Goal: Information Seeking & Learning: Check status

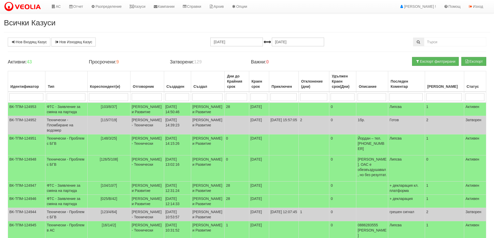
select select "40"
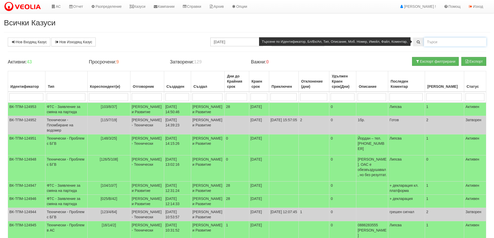
click at [439, 41] on input "text" at bounding box center [455, 42] width 62 height 9
type input "126/5/108"
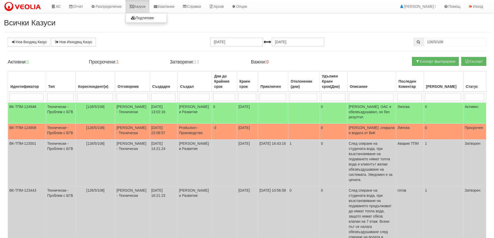
click at [142, 7] on link "Казуси" at bounding box center [137, 6] width 24 height 13
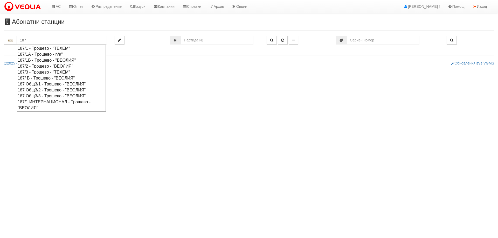
click at [51, 96] on div "187 Общ3/3 - Трошево - "ВЕОЛИЯ"" at bounding box center [61, 96] width 87 height 6
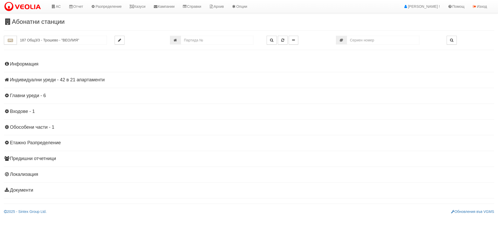
click at [52, 78] on h4 "Индивидуални уреди - 42 в 21 апартаменти" at bounding box center [249, 79] width 490 height 5
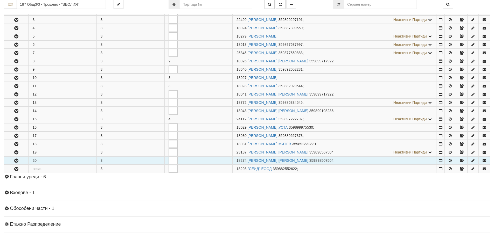
scroll to position [130, 0]
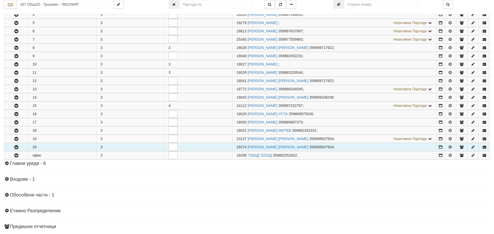
click at [16, 148] on icon "button" at bounding box center [16, 148] width 6 height 4
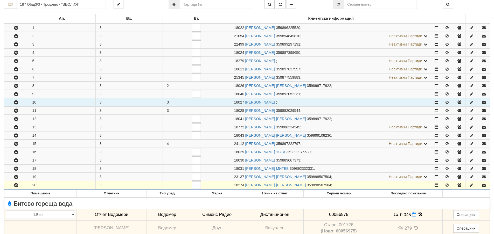
scroll to position [52, 0]
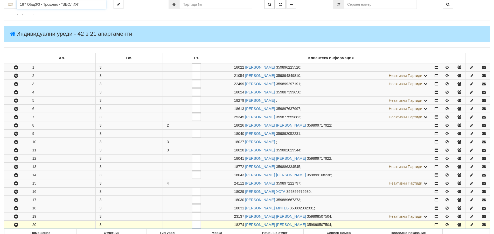
click at [31, 4] on input "187 Общ3/3 - Трошево - "ВЕОЛИЯ"" at bounding box center [61, 4] width 89 height 9
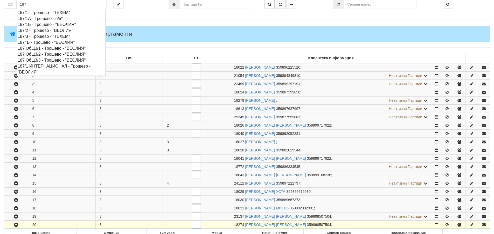
click at [41, 25] on div "187/1Б - Трошево - "ВЕОЛИЯ"" at bounding box center [61, 25] width 87 height 6
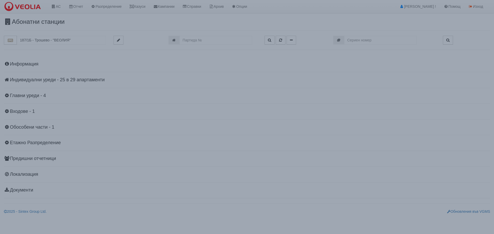
scroll to position [0, 0]
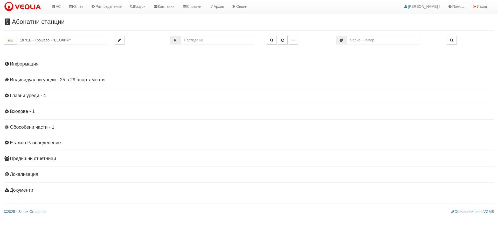
click at [45, 79] on h4 "Индивидуални уреди - 25 в 29 апартаменти" at bounding box center [249, 79] width 490 height 5
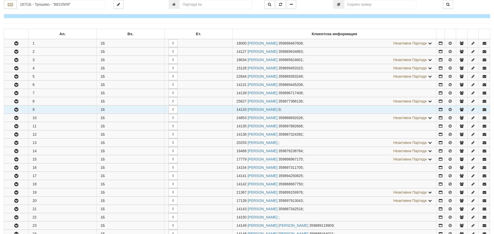
scroll to position [104, 0]
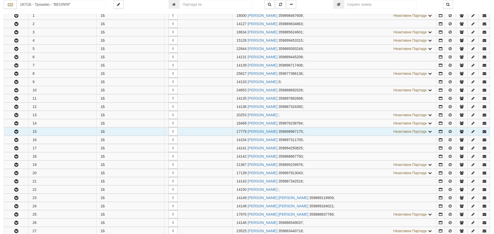
click at [15, 132] on icon "button" at bounding box center [16, 132] width 6 height 4
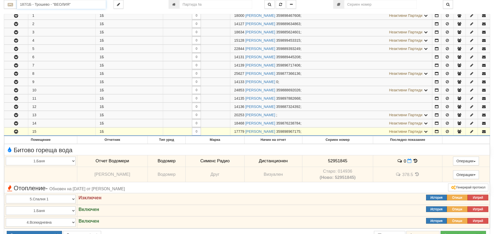
click at [38, 3] on input "187/1Б - Трошево - "ВЕОЛИЯ"" at bounding box center [61, 4] width 89 height 9
click at [44, 13] on div "154/1 - Младост - "ВЕОЛИЯ"" at bounding box center [61, 13] width 87 height 6
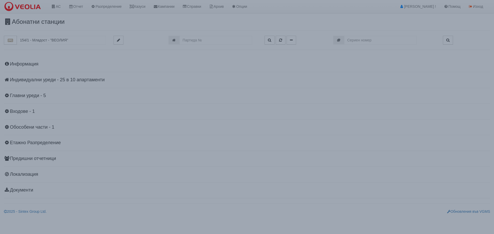
scroll to position [0, 0]
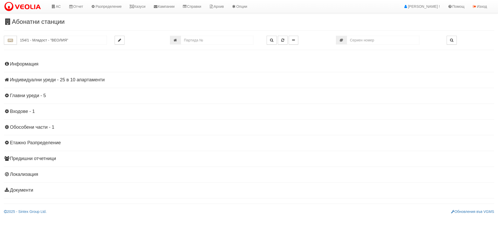
click at [41, 82] on h4 "Индивидуални уреди - 25 в 10 апартаменти" at bounding box center [249, 79] width 490 height 5
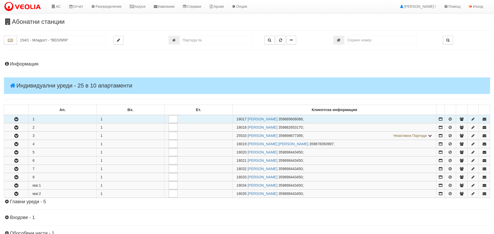
click at [17, 120] on icon "button" at bounding box center [16, 120] width 6 height 4
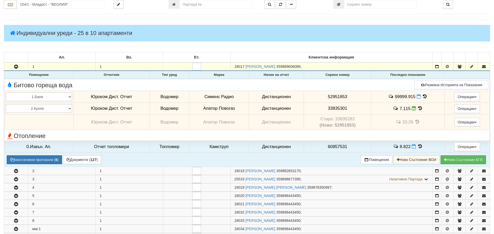
scroll to position [78, 0]
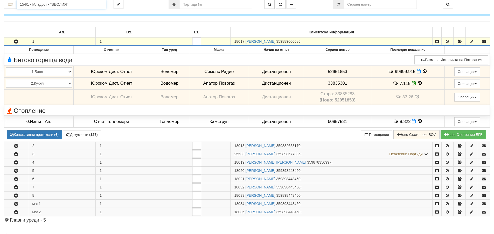
click at [35, 8] on input "154/1 - Младост - "ВЕОЛИЯ"" at bounding box center [61, 4] width 89 height 9
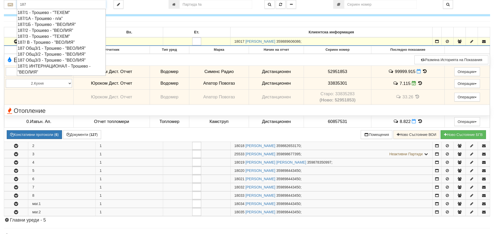
click at [43, 27] on div "187/1Б - Трошево - "ВЕОЛИЯ"" at bounding box center [61, 25] width 87 height 6
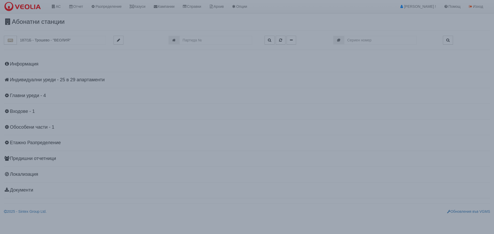
scroll to position [0, 0]
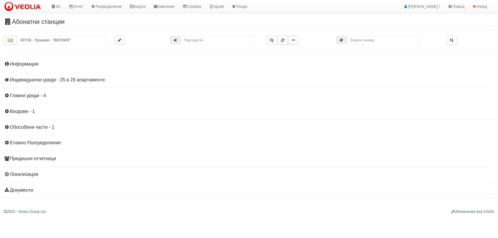
click at [31, 80] on h4 "Индивидуални уреди - 25 в 29 апартаменти" at bounding box center [249, 79] width 490 height 5
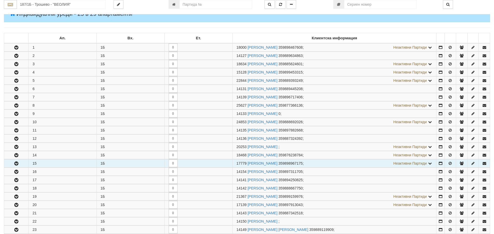
scroll to position [78, 0]
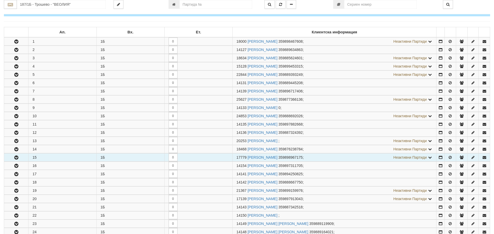
click at [21, 157] on button "button" at bounding box center [16, 158] width 24 height 8
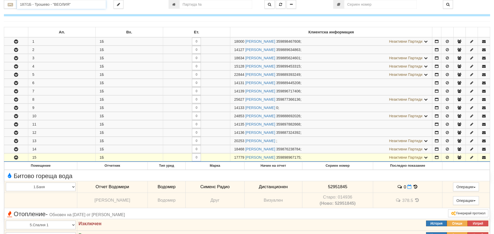
click at [28, 4] on input "187/1Б - Трошево - "ВЕОЛИЯ"" at bounding box center [61, 4] width 89 height 9
click at [38, 12] on div "154/1 - Младост - "ВЕОЛИЯ"" at bounding box center [61, 13] width 87 height 6
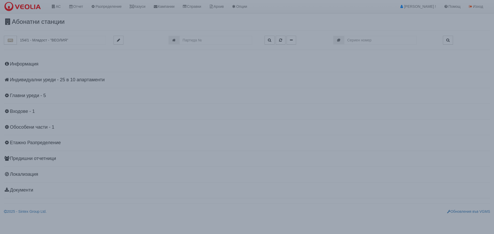
scroll to position [0, 0]
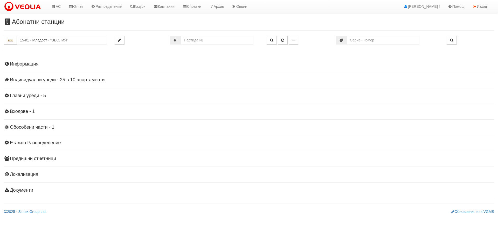
click at [88, 79] on h4 "Индивидуални уреди - 25 в 10 апартаменти" at bounding box center [249, 79] width 490 height 5
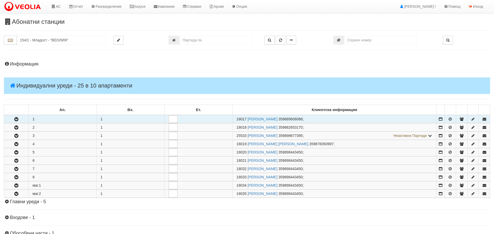
click at [14, 118] on icon "button" at bounding box center [16, 120] width 6 height 4
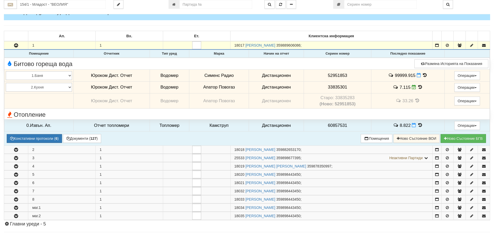
scroll to position [78, 0]
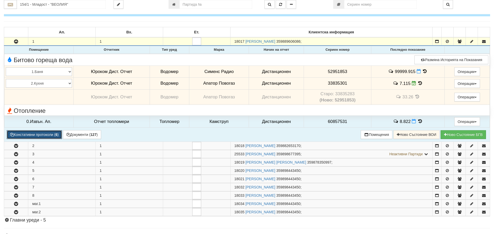
click at [40, 137] on button "Констативни протоколи ( 6 )" at bounding box center [34, 134] width 55 height 9
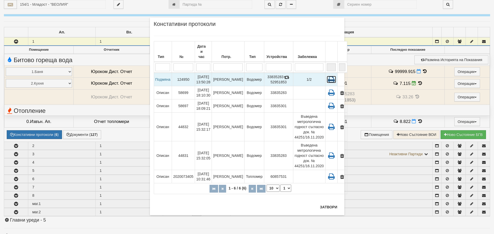
click at [327, 76] on icon at bounding box center [331, 79] width 9 height 7
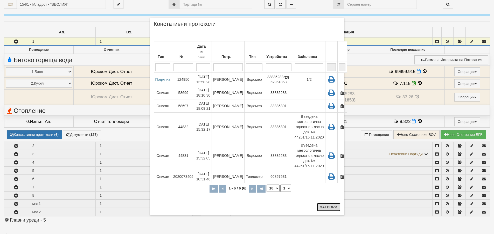
click at [331, 208] on button "Затвори" at bounding box center [329, 207] width 24 height 8
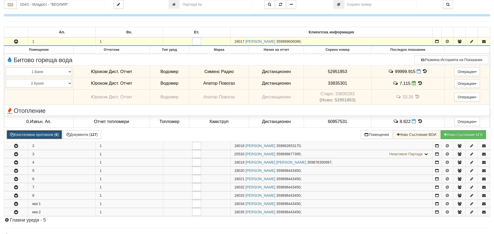
scroll to position [0, 0]
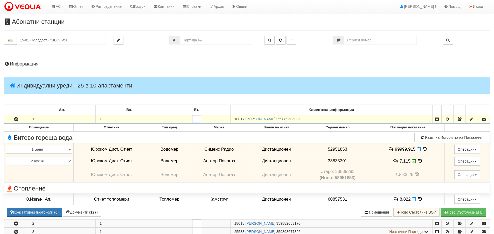
click at [24, 63] on h4 "Информация" at bounding box center [247, 64] width 486 height 5
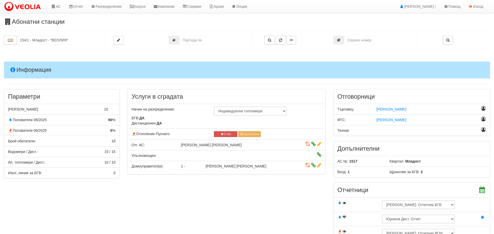
click at [25, 70] on h4 "Информация" at bounding box center [247, 70] width 486 height 17
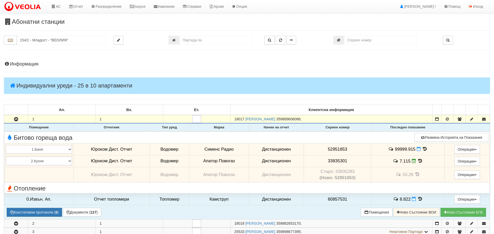
click at [417, 175] on icon at bounding box center [417, 174] width 6 height 4
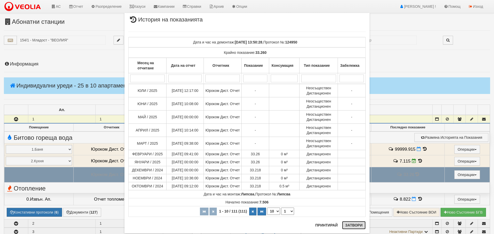
click at [352, 226] on button "Затвори" at bounding box center [354, 225] width 24 height 8
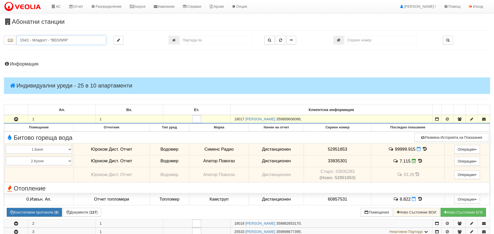
click at [33, 40] on input "154/1 - Младост - "ВЕОЛИЯ"" at bounding box center [61, 40] width 89 height 9
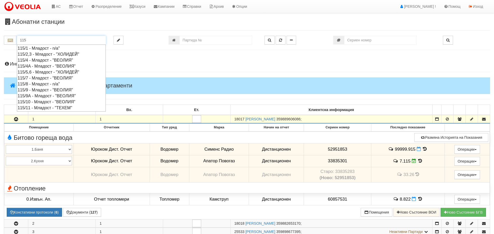
click at [42, 78] on div "115/7 - Младост - "ВЕОЛИЯ"" at bounding box center [61, 78] width 87 height 6
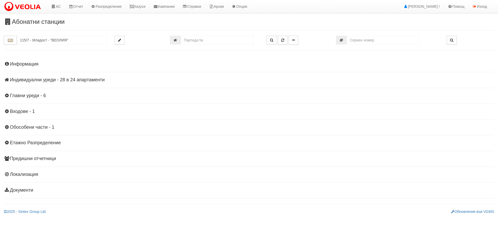
click at [48, 80] on h4 "Индивидуални уреди - 28 в 24 апартаменти" at bounding box center [249, 79] width 490 height 5
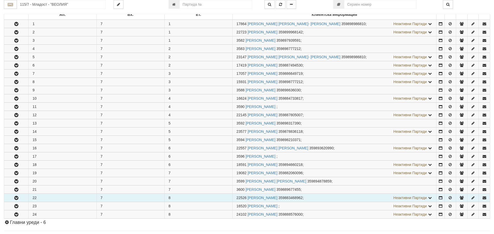
scroll to position [104, 0]
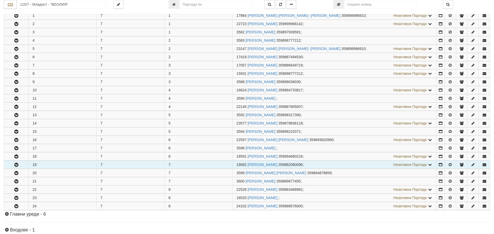
click at [14, 164] on icon "button" at bounding box center [16, 165] width 6 height 4
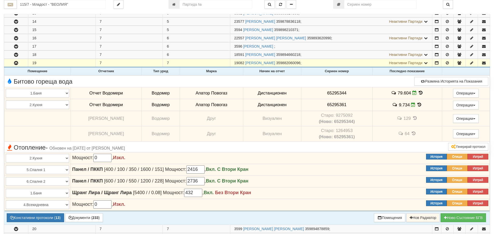
scroll to position [207, 0]
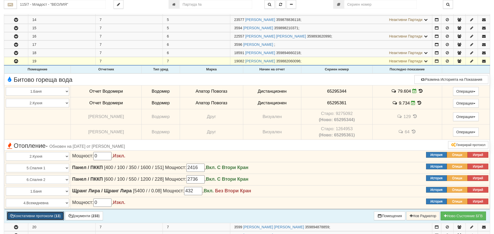
click at [46, 215] on button "Констативни протоколи ( 13 )" at bounding box center [35, 216] width 57 height 9
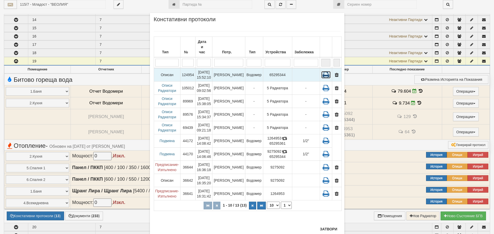
click at [323, 71] on icon at bounding box center [325, 74] width 9 height 7
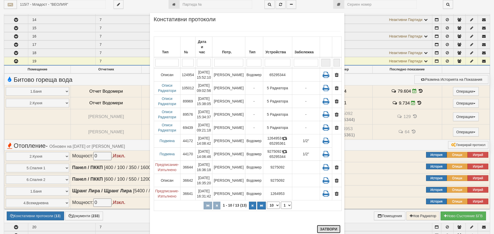
click at [328, 229] on button "Затвори" at bounding box center [329, 229] width 24 height 8
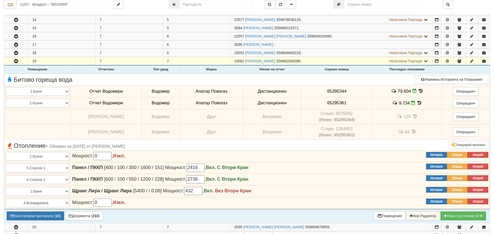
click at [419, 90] on icon at bounding box center [421, 91] width 6 height 4
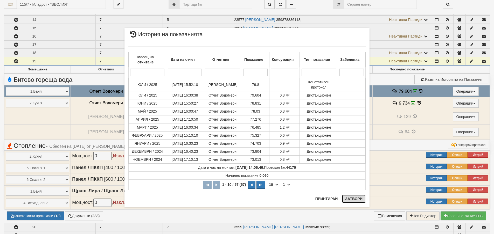
click at [356, 199] on button "Затвори" at bounding box center [354, 199] width 24 height 8
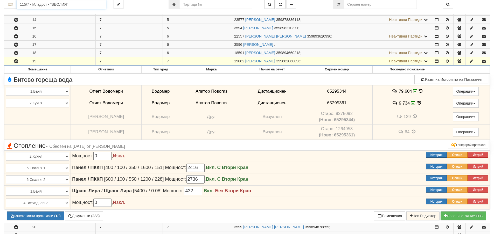
click at [48, 5] on input "115/7 - Младост - "ВЕОЛИЯ"" at bounding box center [61, 4] width 89 height 9
click at [47, 25] on div "125/3 - Младост - "ВЕОЛИЯ"" at bounding box center [61, 25] width 87 height 6
type input "125/3 - Младост - "ВЕОЛИЯ""
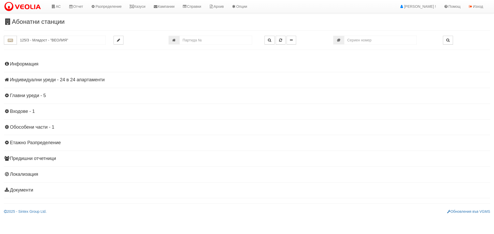
scroll to position [0, 0]
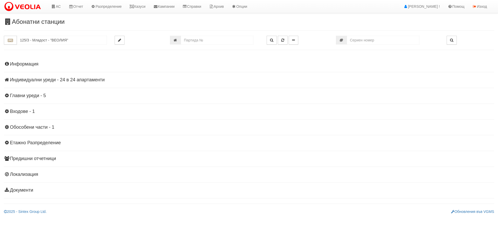
click at [54, 79] on h4 "Индивидуални уреди - 24 в 24 апартаменти" at bounding box center [249, 79] width 490 height 5
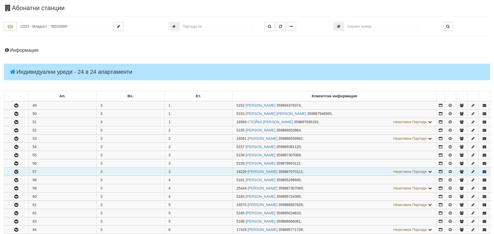
scroll to position [52, 0]
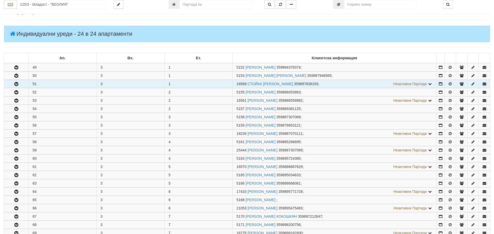
click at [14, 85] on icon "button" at bounding box center [16, 84] width 6 height 4
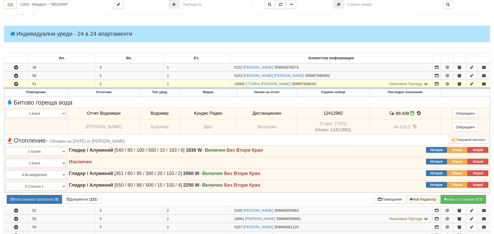
click at [405, 84] on span "Неактивни Партиди" at bounding box center [405, 84] width 33 height 4
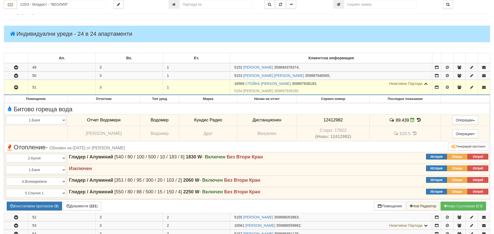
click at [404, 84] on span "Неактивни Партиди" at bounding box center [405, 84] width 33 height 4
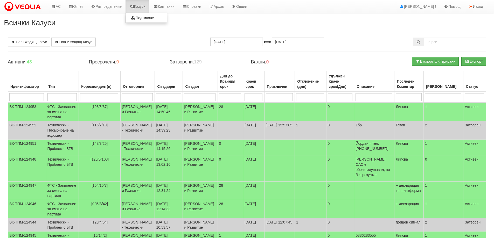
click at [143, 6] on link "Казуси" at bounding box center [137, 6] width 24 height 13
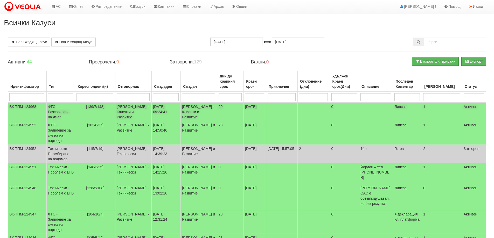
click at [55, 112] on td "ФТС - Разсрочване на дълг" at bounding box center [60, 112] width 29 height 19
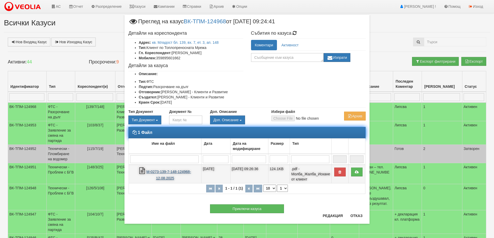
click at [166, 170] on link "М-0273-139-7-148-124968-12.08.2025" at bounding box center [168, 175] width 45 height 11
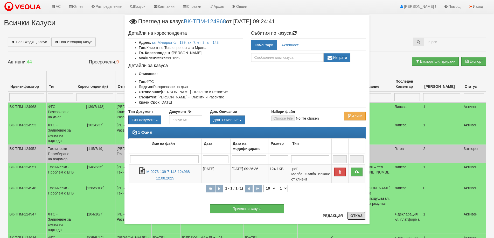
click at [356, 215] on button "Отказ" at bounding box center [356, 216] width 18 height 8
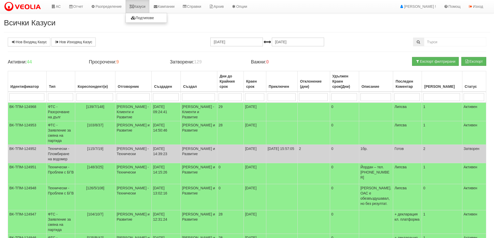
click at [143, 6] on link "Казуси" at bounding box center [137, 6] width 24 height 13
click at [142, 8] on link "Казуси" at bounding box center [137, 6] width 24 height 13
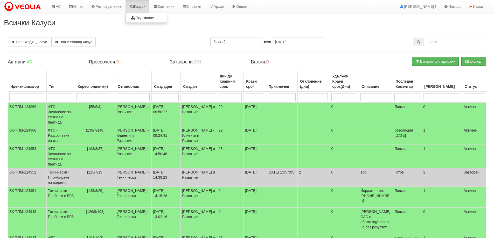
click at [143, 7] on link "Казуси" at bounding box center [137, 6] width 24 height 13
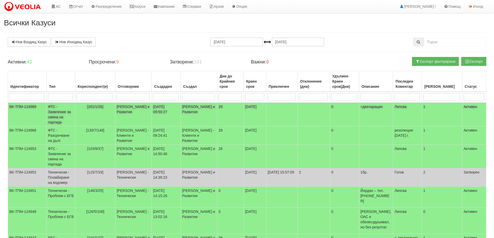
click at [54, 114] on td "ФТС - Заявление за смяна на партида" at bounding box center [60, 115] width 29 height 24
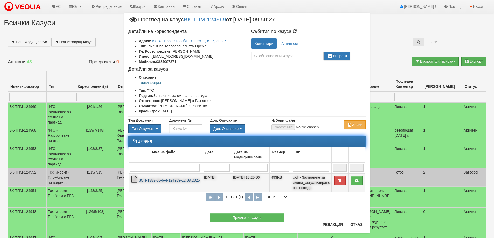
click at [168, 181] on link "ЗСП-1382-55-6-4-124969-12.08.2025" at bounding box center [169, 180] width 61 height 4
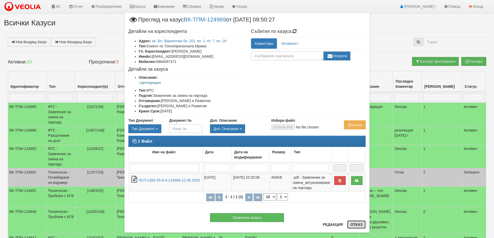
click at [354, 224] on button "Отказ" at bounding box center [356, 225] width 18 height 8
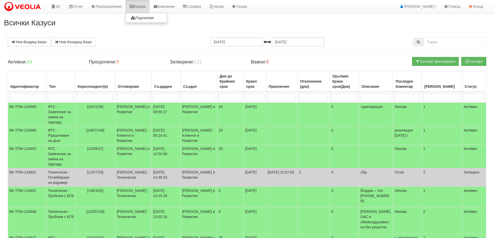
click at [142, 8] on link "Казуси" at bounding box center [137, 6] width 24 height 13
click at [142, 7] on link "Казуси" at bounding box center [137, 6] width 24 height 13
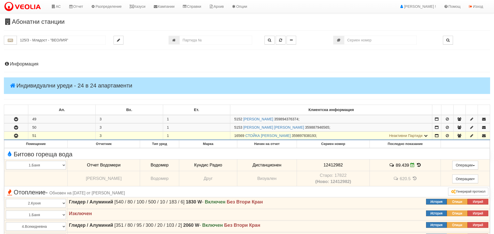
click at [25, 36] on input "125/3 - Младост - "ВЕОЛИЯ"" at bounding box center [61, 40] width 89 height 9
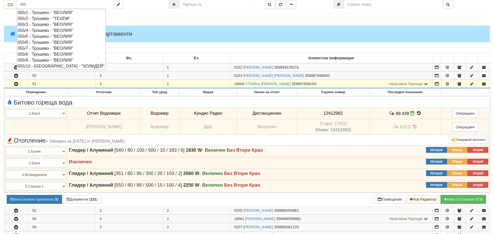
click at [40, 30] on div "055/4 - Трошево - "ВЕОЛИЯ"" at bounding box center [61, 30] width 87 height 6
type input "055/4 - Трошево - "ВЕОЛИЯ""
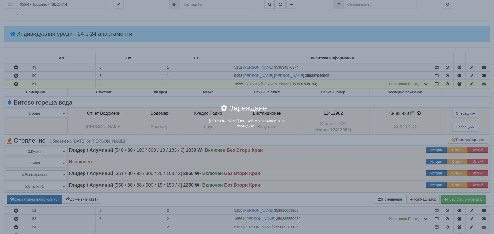
scroll to position [0, 0]
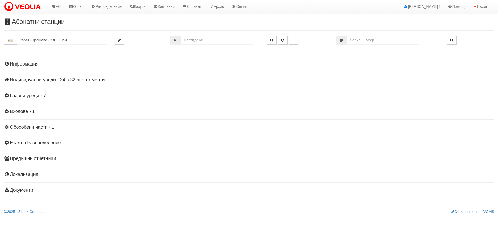
click at [18, 81] on h4 "Индивидуални уреди - 24 в 32 апартаменти" at bounding box center [249, 79] width 490 height 5
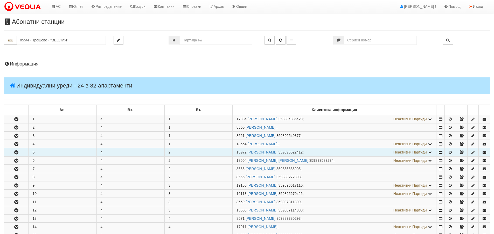
click at [16, 153] on icon "button" at bounding box center [16, 153] width 6 height 4
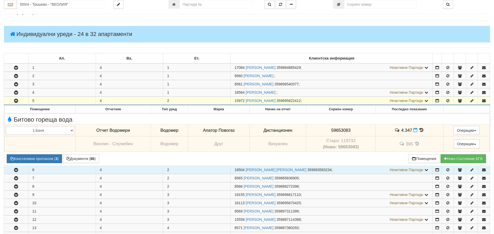
scroll to position [52, 0]
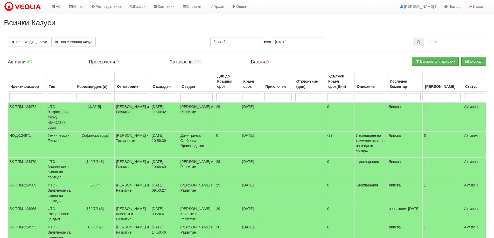
click at [55, 114] on td "ФТС - Възражения върху начислени суми" at bounding box center [60, 117] width 29 height 29
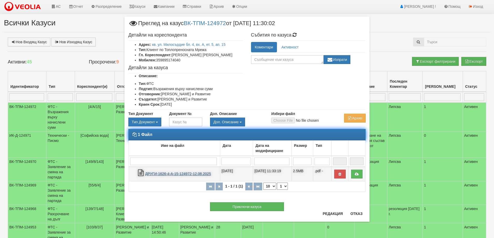
click at [196, 173] on link "ДРУГИ-1626-4-А-15-124972-12.08.2025" at bounding box center [178, 174] width 66 height 4
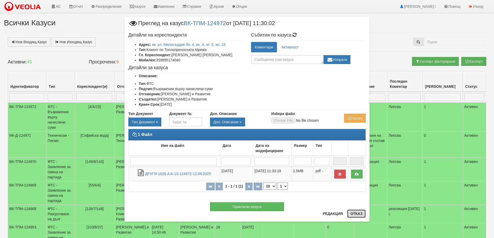
click at [357, 213] on button "Отказ" at bounding box center [356, 214] width 18 height 8
